Goal: Task Accomplishment & Management: Manage account settings

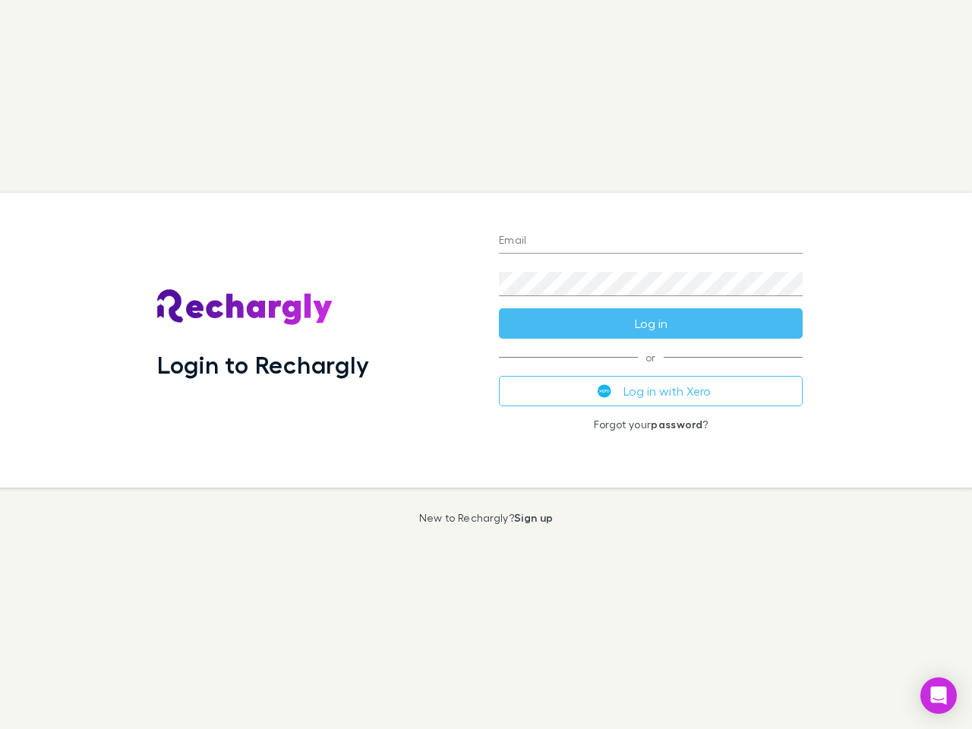
click at [486, 364] on div "Login to Rechargly" at bounding box center [316, 340] width 342 height 295
click at [651, 241] on input "Email" at bounding box center [651, 241] width 304 height 24
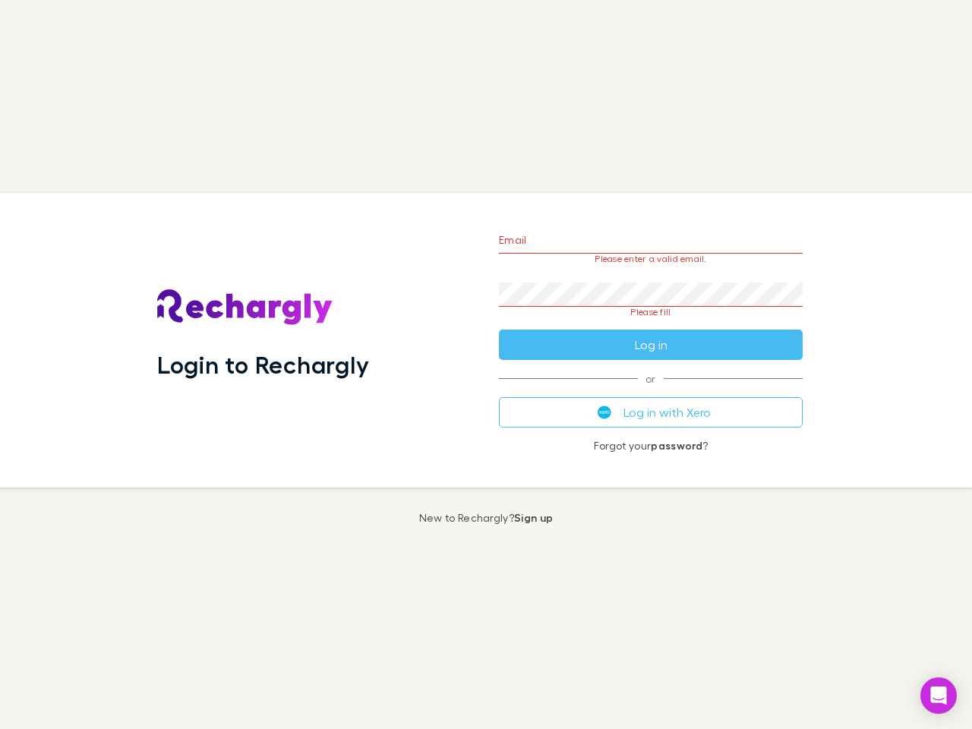
click at [651, 323] on form "Email Please enter a valid email. Password Please fill Log in" at bounding box center [651, 288] width 304 height 143
click at [651, 391] on div "Email Please enter a valid email. Password Please fill Log in or Log in with Xe…" at bounding box center [651, 340] width 328 height 295
click at [938, 695] on icon "Open Intercom Messenger" at bounding box center [939, 695] width 16 height 18
